Goal: Task Accomplishment & Management: Manage account settings

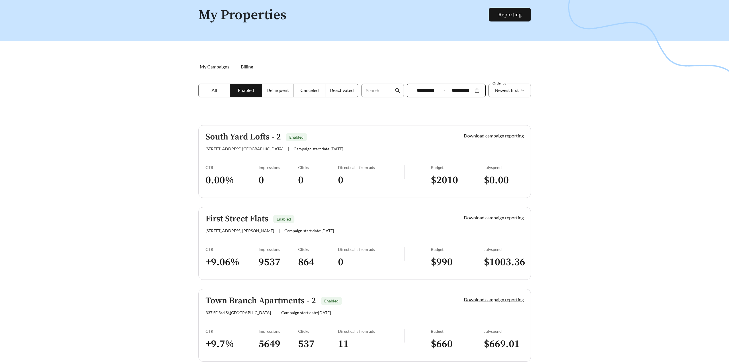
scroll to position [56, 0]
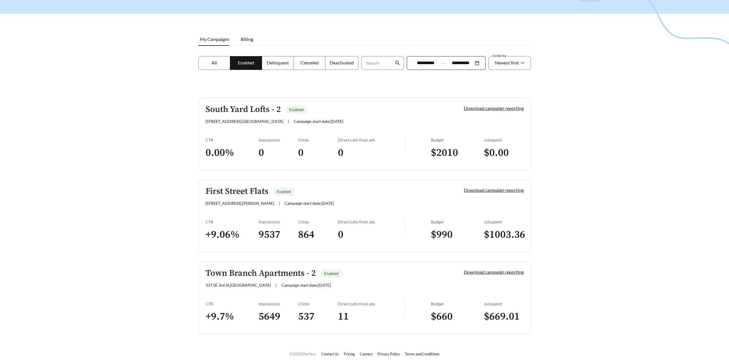
click at [309, 113] on div "South Yard Lofts - 2 Enabled" at bounding box center [324, 109] width 239 height 9
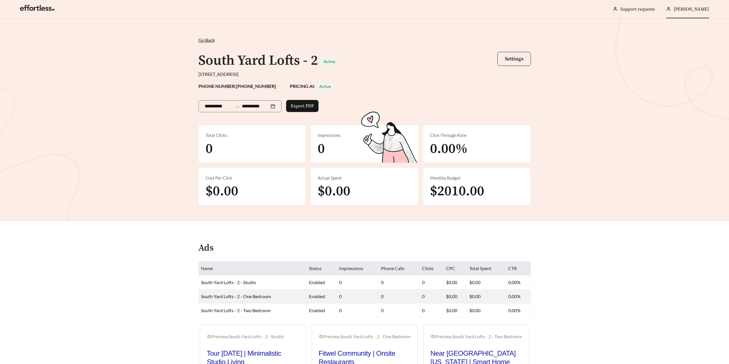
click at [696, 13] on div "[PERSON_NAME]" at bounding box center [687, 9] width 43 height 18
click at [696, 44] on div "**********" at bounding box center [364, 119] width 729 height 203
click at [695, 10] on span "[PERSON_NAME]" at bounding box center [690, 9] width 35 height 6
click at [688, 42] on span "Sign Out" at bounding box center [686, 40] width 17 height 5
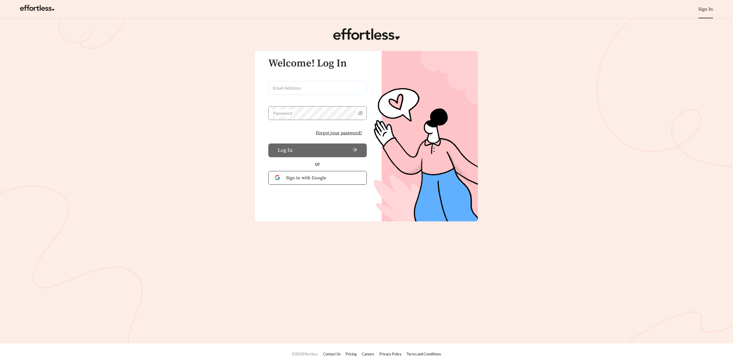
click at [308, 84] on input "Email Address" at bounding box center [317, 88] width 99 height 14
type input "**********"
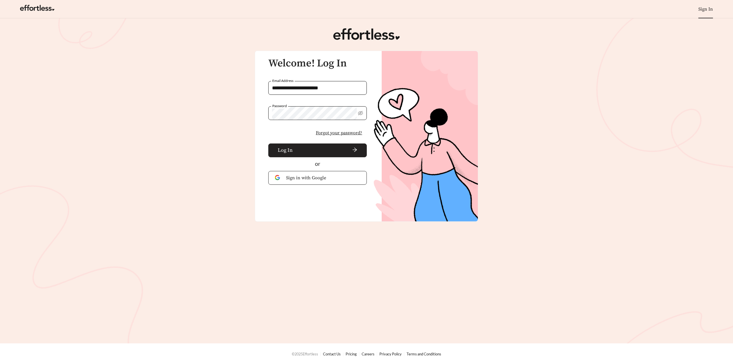
click at [336, 152] on span "arrow-right" at bounding box center [326, 150] width 62 height 6
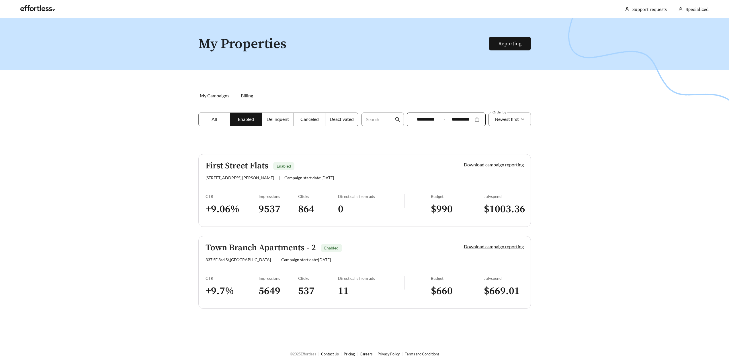
click at [248, 98] on li "Billing" at bounding box center [247, 95] width 24 height 13
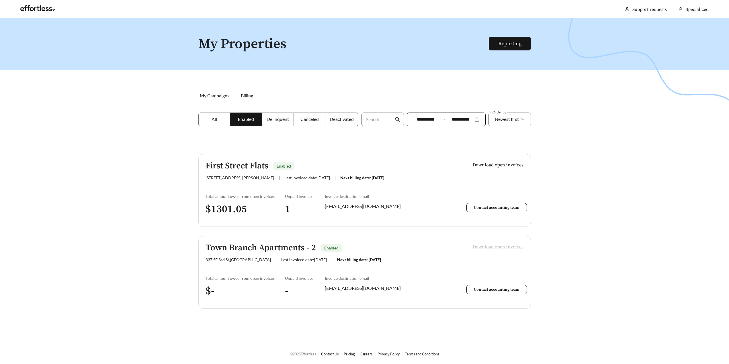
click at [222, 95] on span "My Campaigns" at bounding box center [215, 95] width 30 height 5
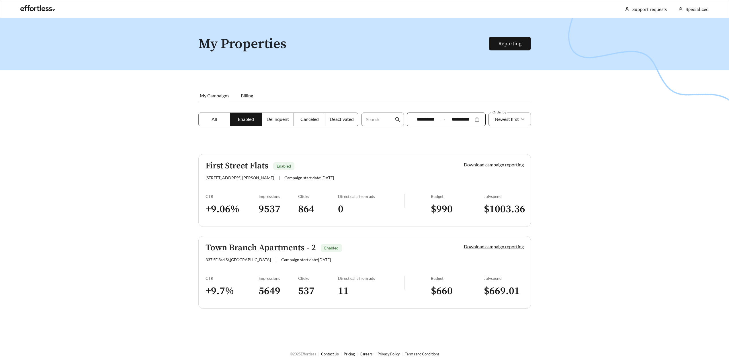
click at [341, 119] on span "Deactivated" at bounding box center [341, 118] width 24 height 5
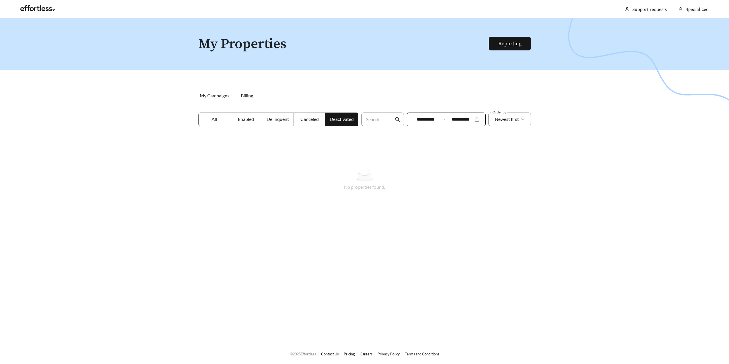
click at [308, 121] on span "Canceled" at bounding box center [309, 118] width 18 height 5
click at [287, 123] on label "Delinquent" at bounding box center [278, 120] width 32 height 14
click at [254, 123] on label "Enabled" at bounding box center [246, 120] width 32 height 14
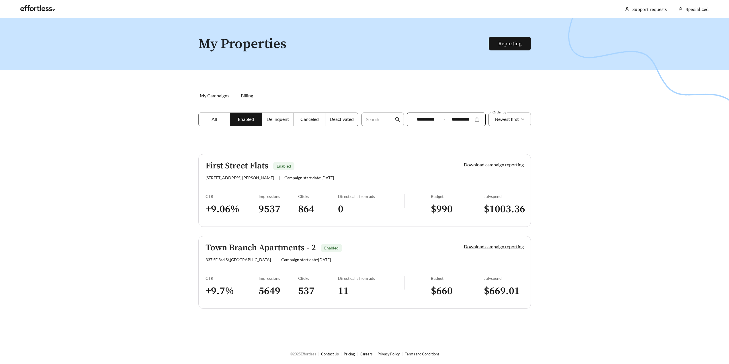
click at [217, 123] on label "All" at bounding box center [214, 120] width 32 height 14
click at [692, 39] on span "Sign Out" at bounding box center [690, 40] width 17 height 5
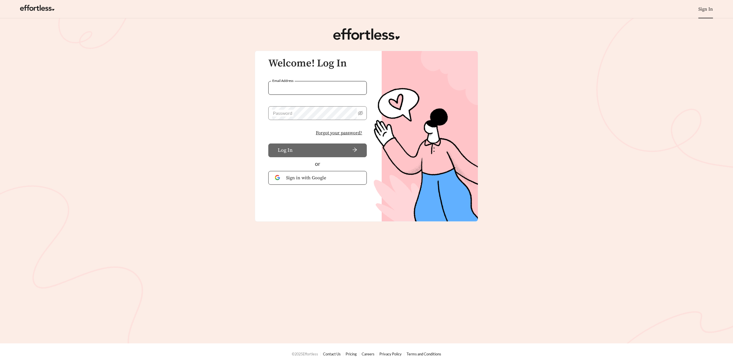
click at [292, 81] on input "Email Address" at bounding box center [317, 88] width 99 height 14
type input "**********"
click at [318, 180] on span "Sign in with Google" at bounding box center [323, 177] width 74 height 7
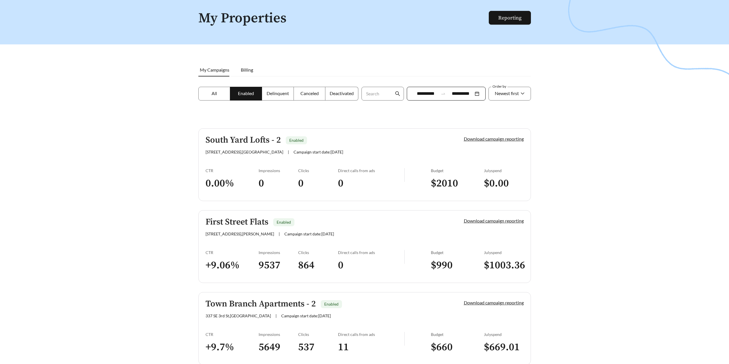
scroll to position [56, 0]
